Goal: Task Accomplishment & Management: Complete application form

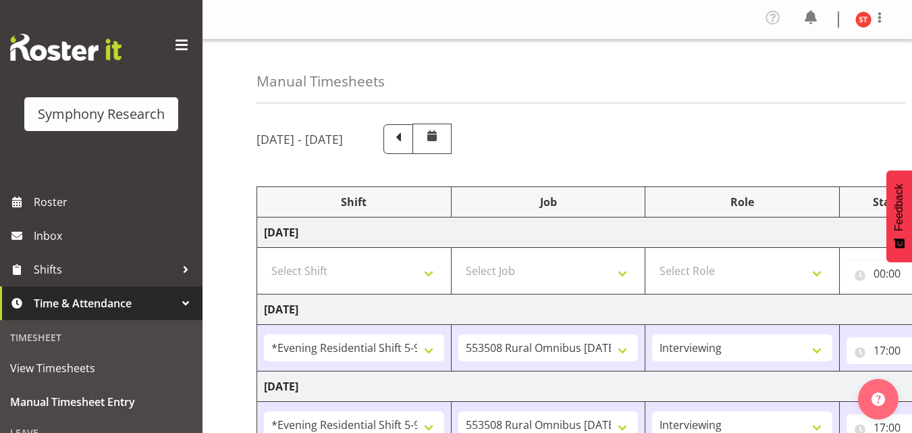
select select "48116"
select select "10536"
select select "47"
select select "48116"
select select "10536"
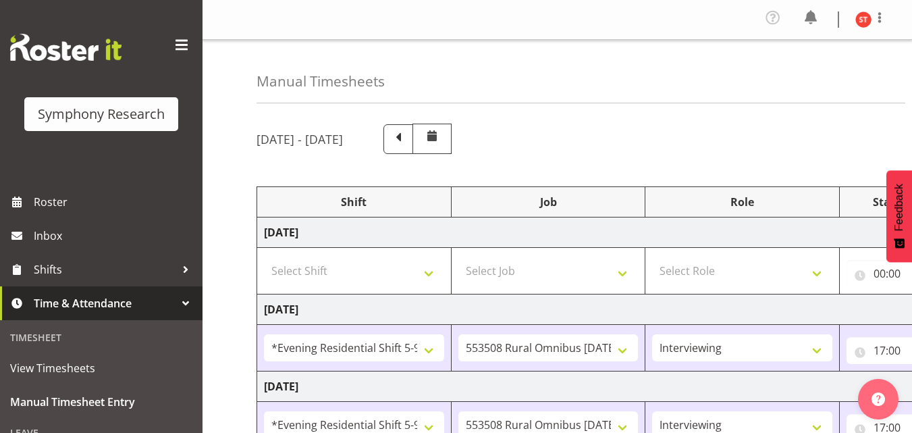
select select "47"
select select "48116"
select select "10536"
select select "47"
select select "48116"
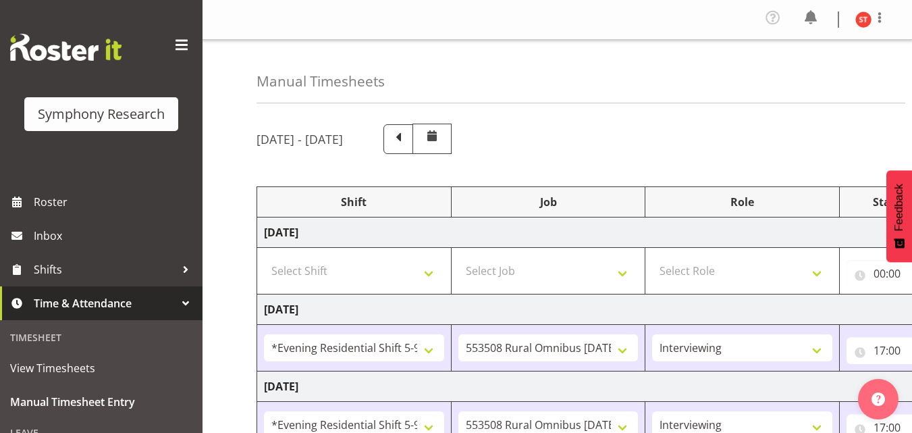
select select "10499"
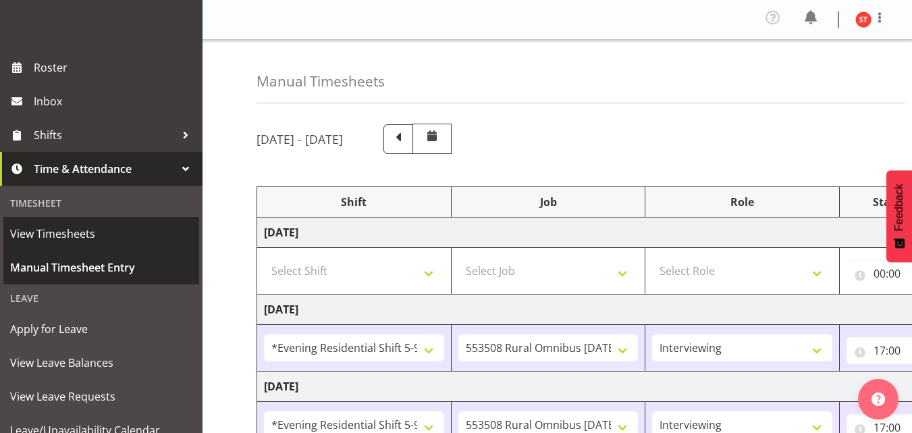
scroll to position [135, 0]
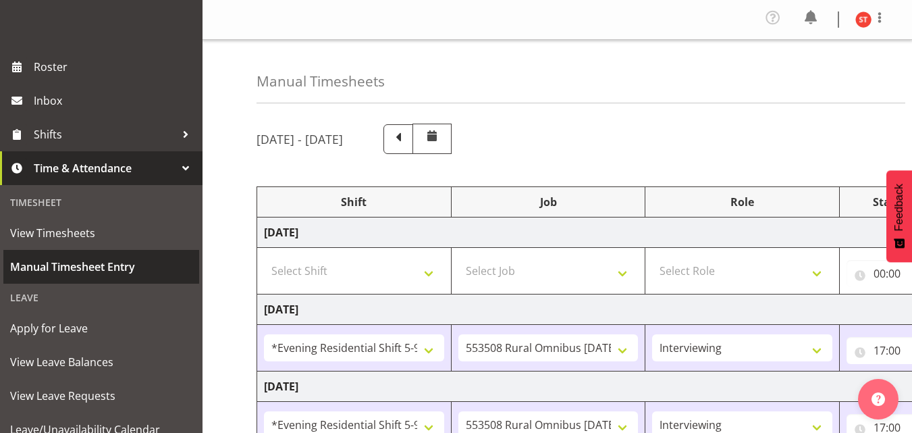
click at [117, 266] on span "Manual Timesheet Entry" at bounding box center [101, 266] width 182 height 20
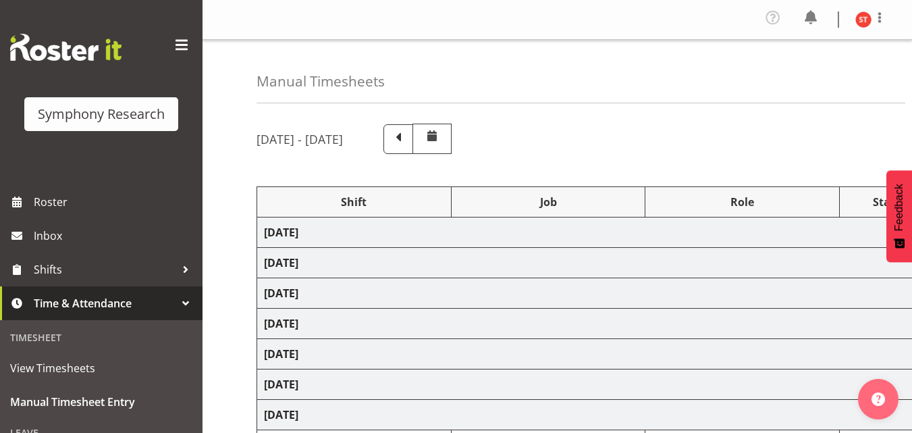
select select "48116"
select select "10536"
select select "47"
select select "48116"
select select "10536"
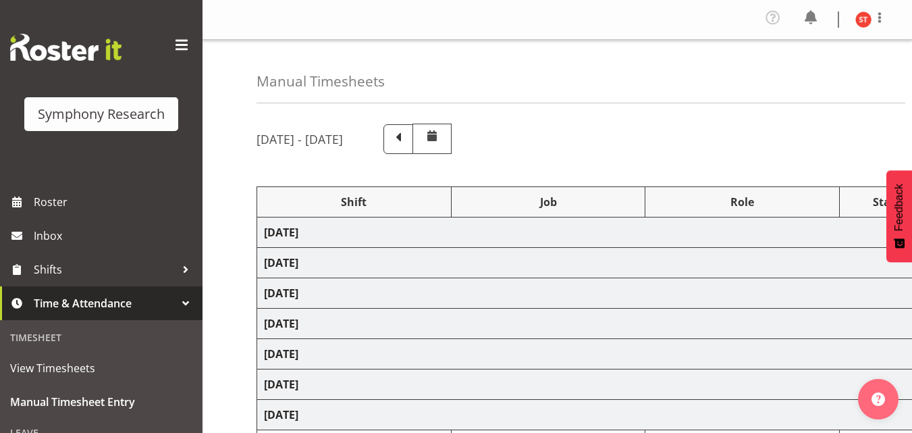
select select "47"
select select "48116"
select select "10536"
select select "47"
select select "48116"
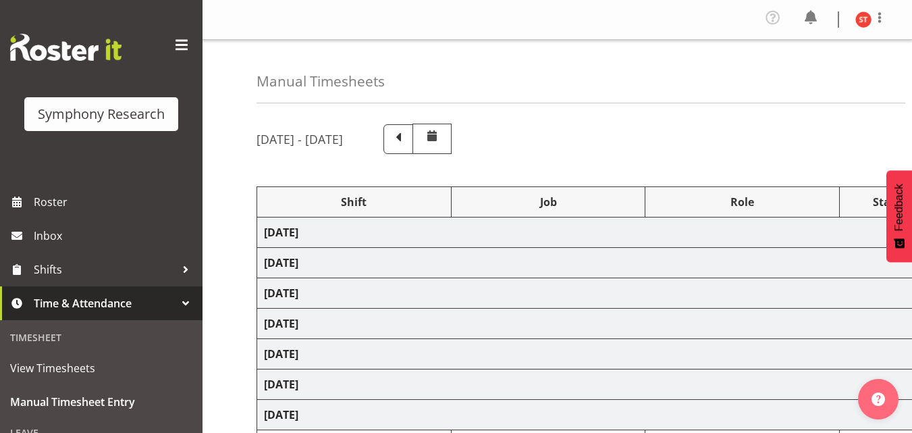
select select "10499"
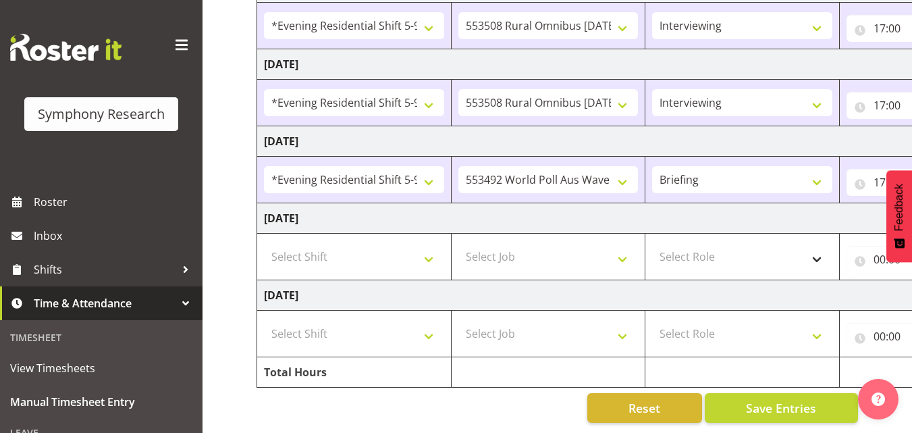
scroll to position [409, 0]
click at [427, 325] on select "Select Shift !!Weekend Residential (Roster IT Shift Label) *Business 9/10am ~ 4…" at bounding box center [354, 333] width 180 height 27
click at [264, 320] on select "Select Shift !!Weekend Residential (Roster IT Shift Label) *Business 9/10am ~ 4…" at bounding box center [354, 333] width 180 height 27
click at [404, 323] on select "!!Weekend Residential (Roster IT Shift Label) *Business 9/10am ~ 4:30pm *Busine…" at bounding box center [354, 333] width 180 height 27
select select "81335"
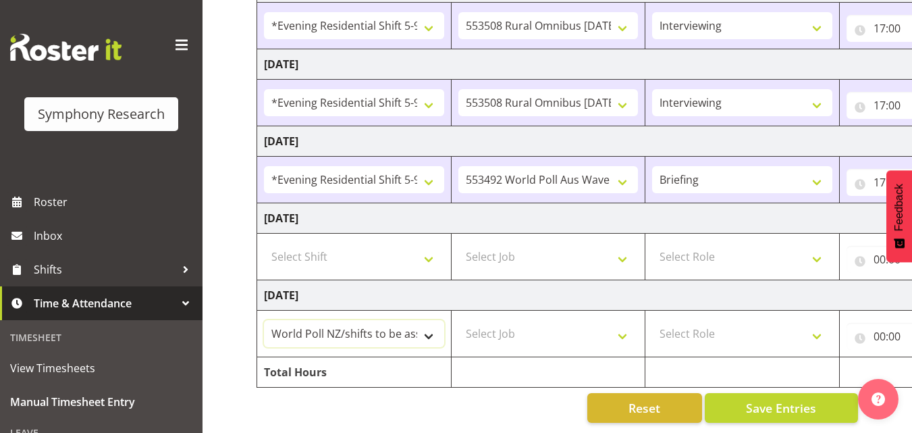
click at [264, 320] on select "!!Weekend Residential (Roster IT Shift Label) *Business 9/10am ~ 4:30pm *Busine…" at bounding box center [354, 333] width 180 height 27
click at [535, 320] on select "Select Job 550060 IF Admin 553492 World Poll Aus Wave 2 Main 2025 553493 World …" at bounding box center [548, 333] width 180 height 27
click at [562, 310] on td "Select Job 550060 IF Admin 553492 World Poll Aus Wave 2 Main 2025 553493 World …" at bounding box center [548, 333] width 194 height 47
click at [561, 320] on select "Select Job 550060 IF Admin 553492 World Poll Aus Wave 2 Main 2025 553493 World …" at bounding box center [548, 333] width 180 height 27
select select "10527"
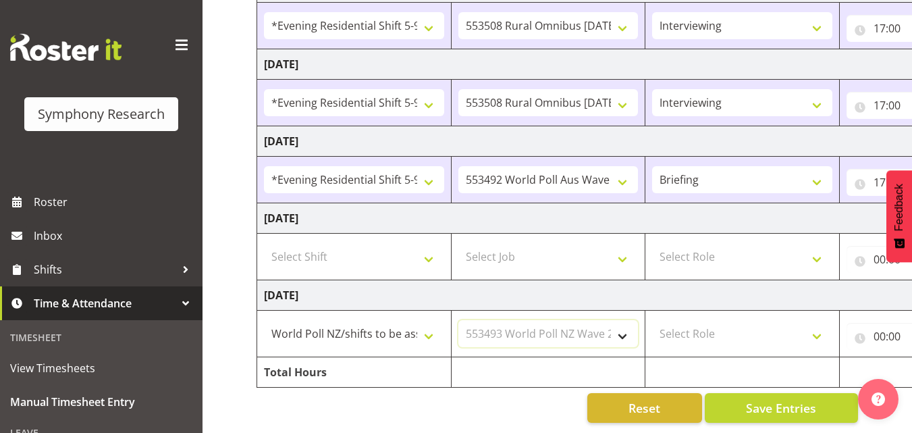
click at [458, 320] on select "Select Job 550060 IF Admin 553492 World Poll Aus Wave 2 Main 2025 553493 World …" at bounding box center [548, 333] width 180 height 27
click at [711, 330] on select "Select Role Briefing Interviewing" at bounding box center [742, 333] width 180 height 27
click at [711, 320] on select "Select Role Briefing Interviewing" at bounding box center [742, 333] width 180 height 27
select select "47"
click at [652, 320] on select "Select Role Briefing Interviewing" at bounding box center [742, 333] width 180 height 27
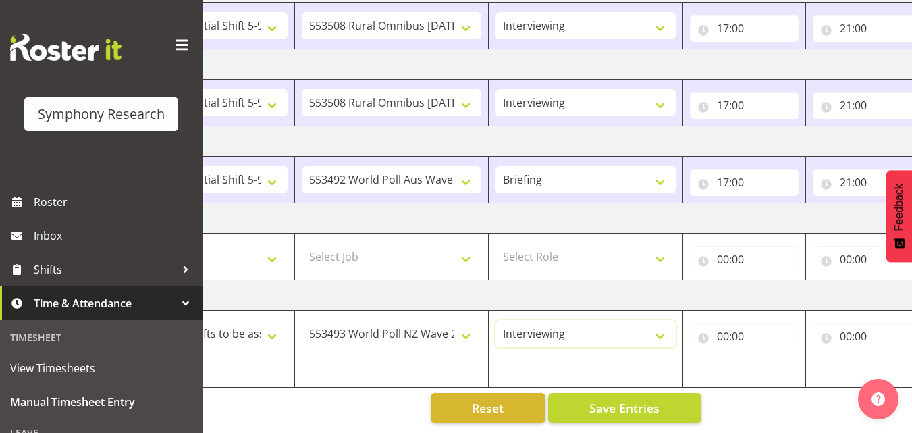
scroll to position [0, 221]
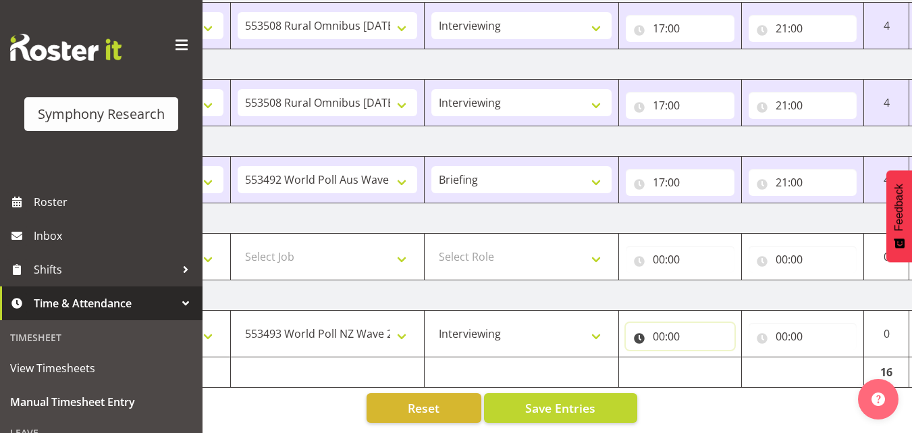
click at [668, 326] on input "00:00" at bounding box center [680, 336] width 109 height 27
click at [715, 366] on select "00 01 02 03 04 05 06 07 08 09 10 11 12 13 14 15 16 17 18 19 20 21 22 23" at bounding box center [718, 371] width 30 height 27
select select "12"
click at [703, 358] on select "00 01 02 03 04 05 06 07 08 09 10 11 12 13 14 15 16 17 18 19 20 21 22 23" at bounding box center [718, 371] width 30 height 27
type input "12:00"
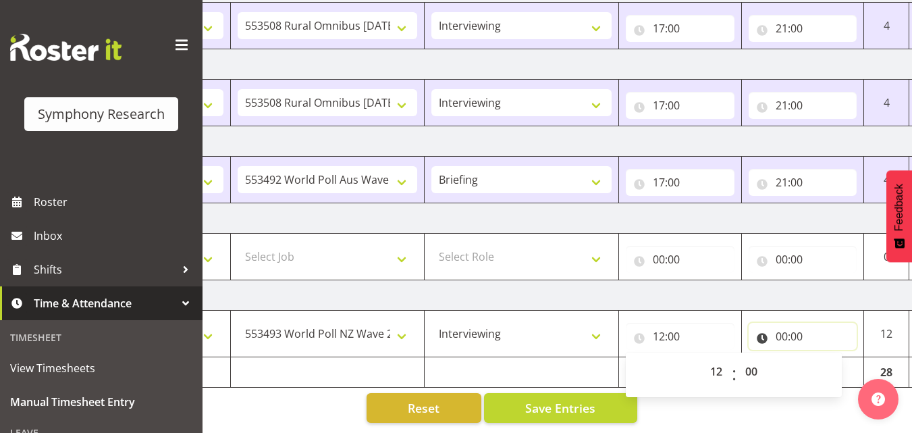
click at [768, 323] on input "00:00" at bounding box center [803, 336] width 109 height 27
click at [837, 358] on select "00 01 02 03 04 05 06 07 08 09 10 11 12 13 14 15 16 17 18 19 20 21 22 23" at bounding box center [840, 371] width 30 height 27
select select "19"
click at [825, 358] on select "00 01 02 03 04 05 06 07 08 09 10 11 12 13 14 15 16 17 18 19 20 21 22 23" at bounding box center [840, 371] width 30 height 27
type input "19:00"
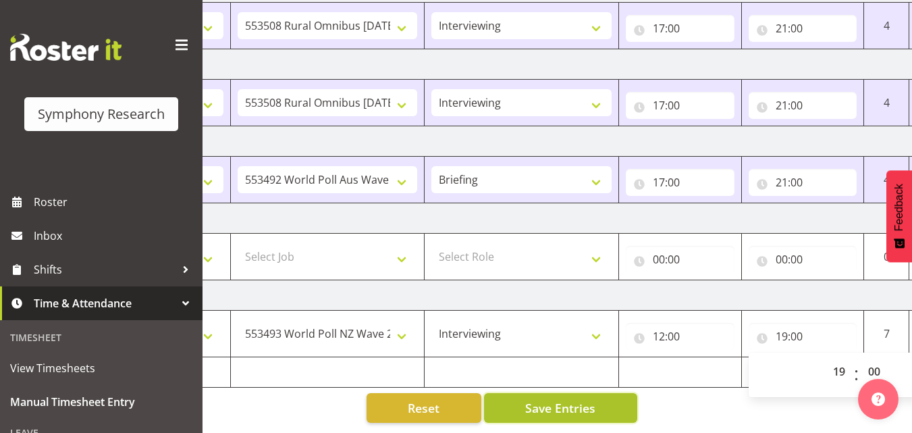
click at [603, 402] on button "Save Entries" at bounding box center [560, 408] width 153 height 30
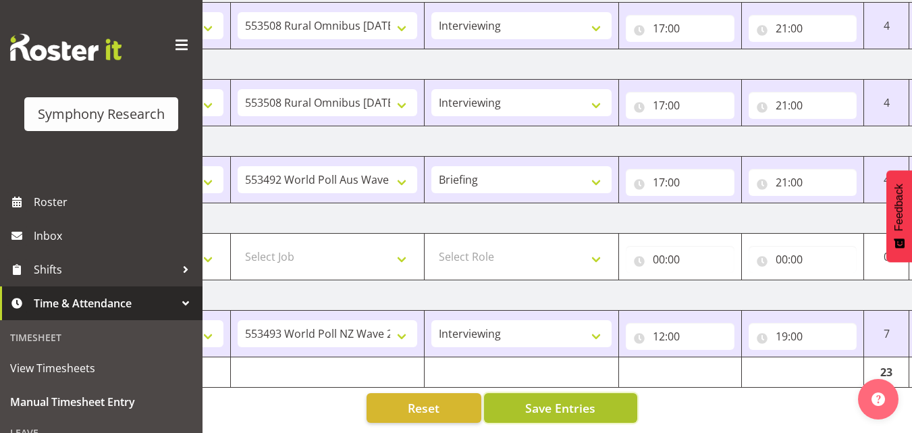
click at [619, 397] on button "Save Entries" at bounding box center [560, 408] width 153 height 30
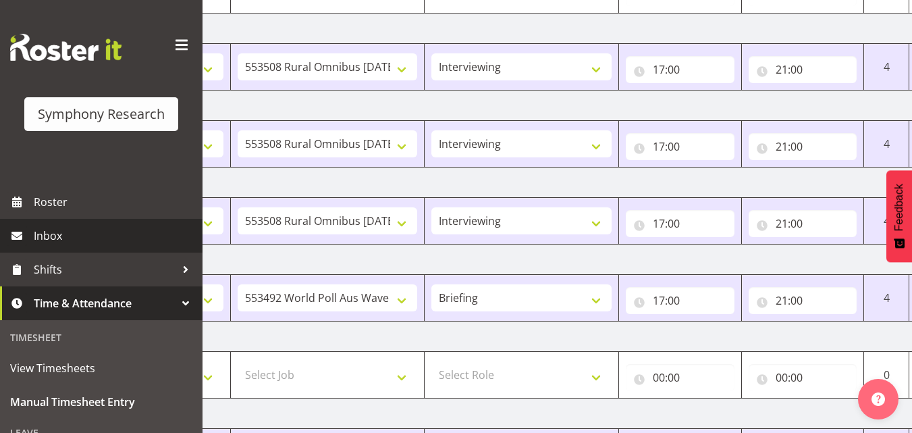
scroll to position [207, 0]
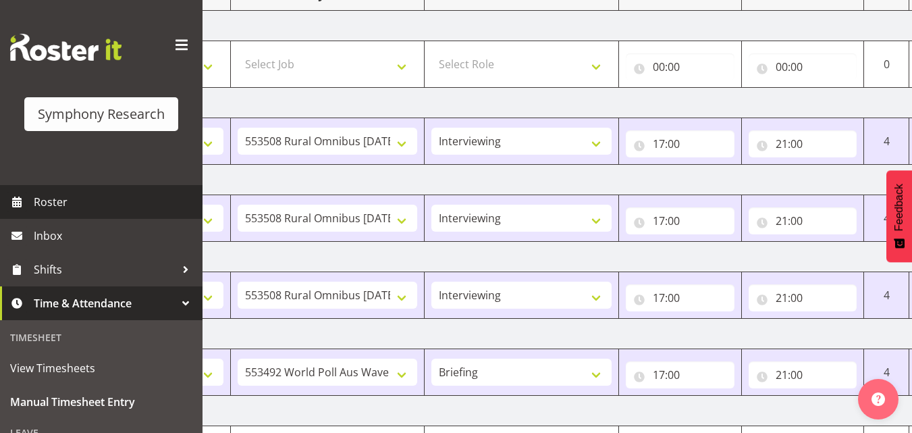
click at [68, 206] on span "Roster" at bounding box center [115, 202] width 162 height 20
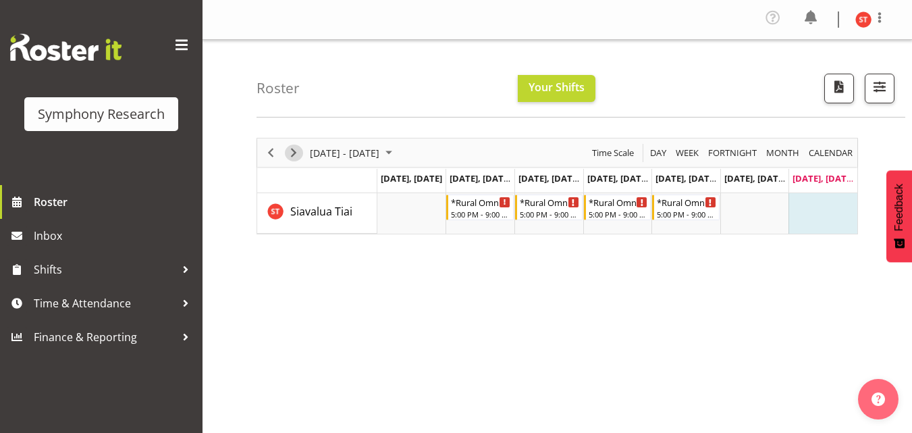
click at [299, 153] on span "Next" at bounding box center [294, 152] width 16 height 17
